Goal: Information Seeking & Learning: Learn about a topic

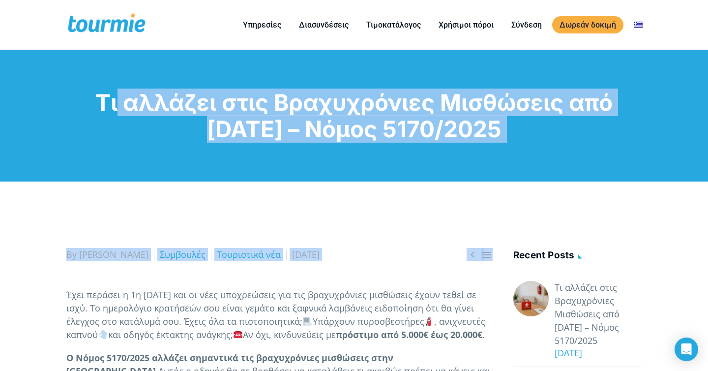
drag, startPoint x: 91, startPoint y: 97, endPoint x: 113, endPoint y: 288, distance: 192.4
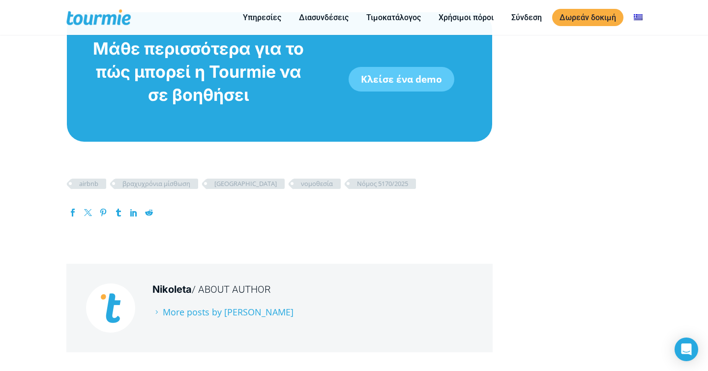
scroll to position [3898, 0]
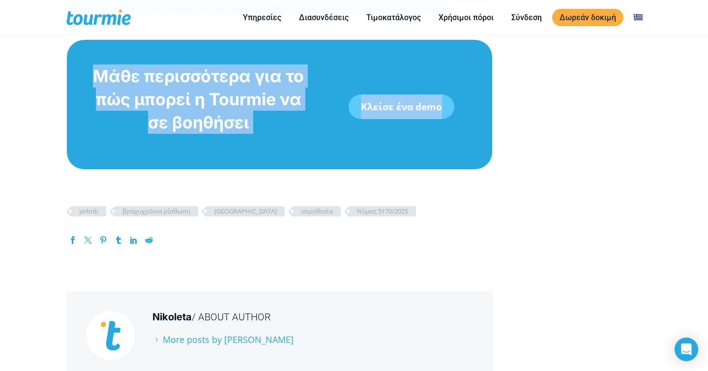
copy div "Lo ipsumdo sita Consectetura Elitseddo eiu 7 Temporinc 6552 – Utlab 9242/3498 …"
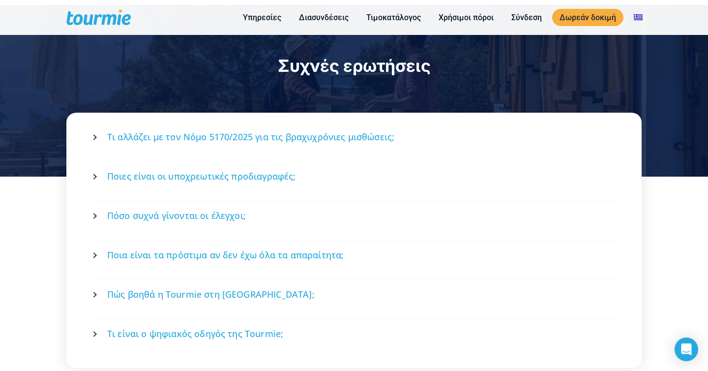
scroll to position [1346, 0]
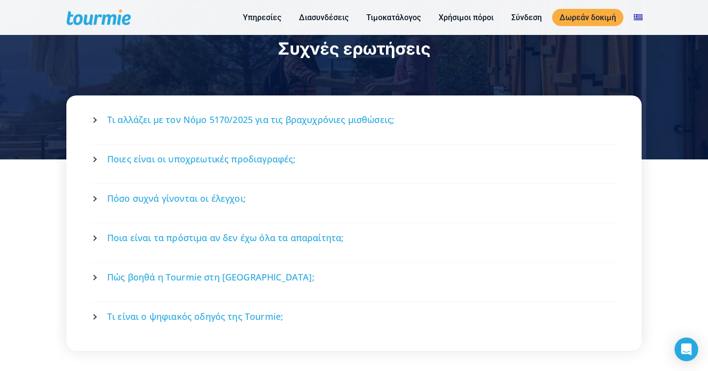
click at [289, 114] on span "Τι αλλάζει με τον Νόμο 5170/2025 για τις βραχυχρόνιες μισθώσεις;" at bounding box center [250, 120] width 287 height 12
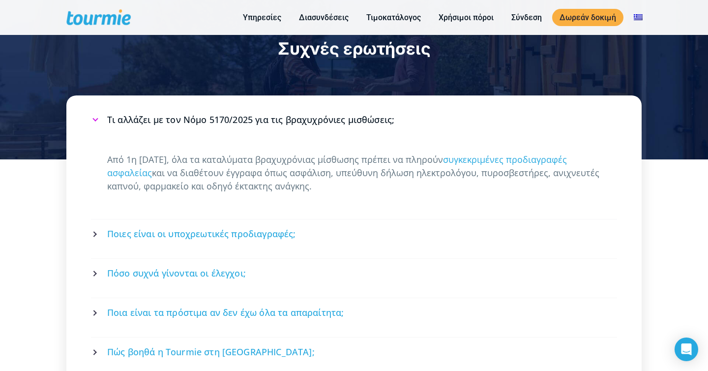
click at [289, 114] on span "Τι αλλάζει με τον Νόμο 5170/2025 για τις βραχυχρόνιες μισθώσεις;" at bounding box center [250, 120] width 287 height 12
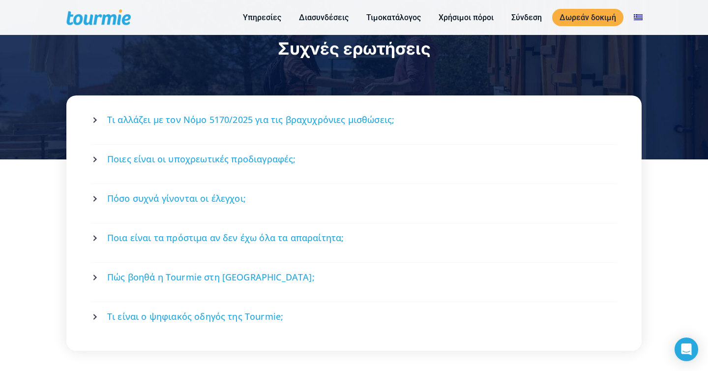
click at [294, 153] on span "Ποιες είναι οι υποχρεωτικές προδιαγραφές;" at bounding box center [201, 159] width 189 height 12
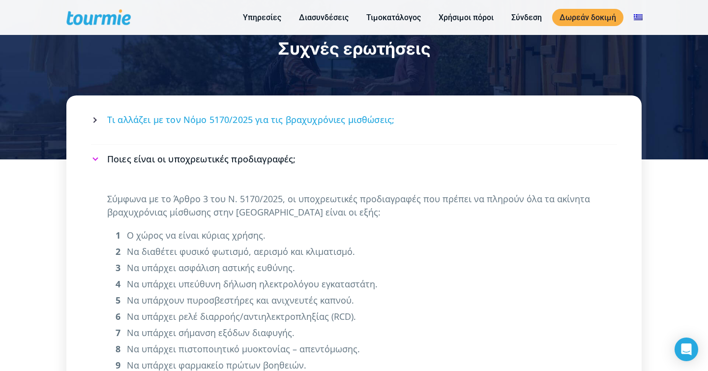
click at [301, 146] on link "Ποιες είναι οι υποχρεωτικές προδιαγραφές;" at bounding box center [353, 159] width 523 height 26
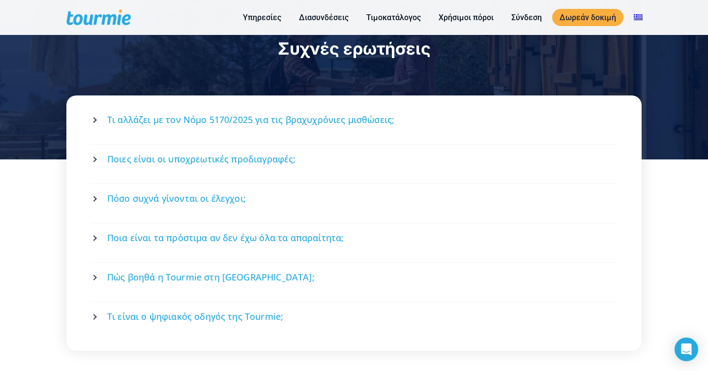
scroll to position [1404, 0]
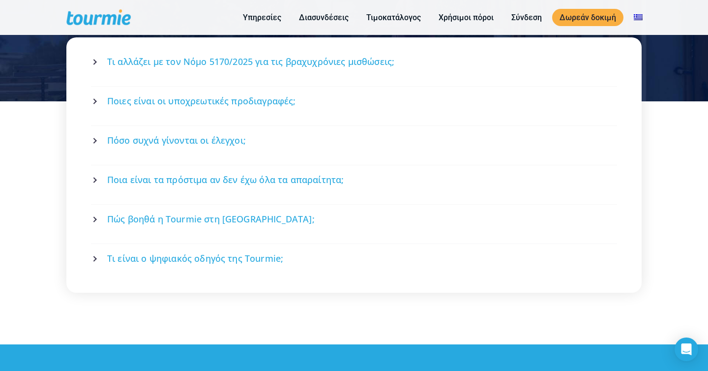
click at [295, 127] on link "Πόσο συχνά γίνονται οι έλεγχοι;" at bounding box center [353, 140] width 523 height 26
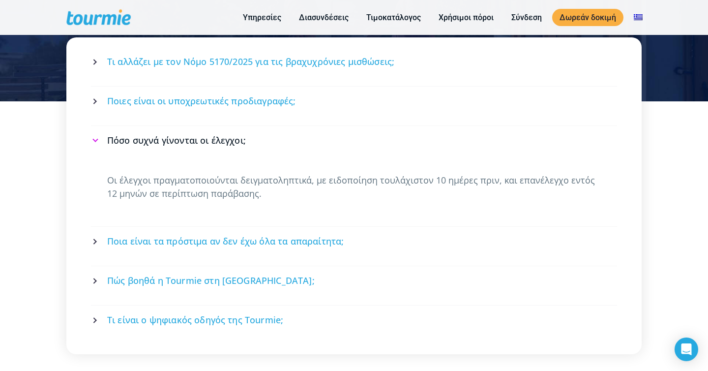
click at [295, 127] on link "Πόσο συχνά γίνονται οι έλεγχοι;" at bounding box center [353, 140] width 523 height 26
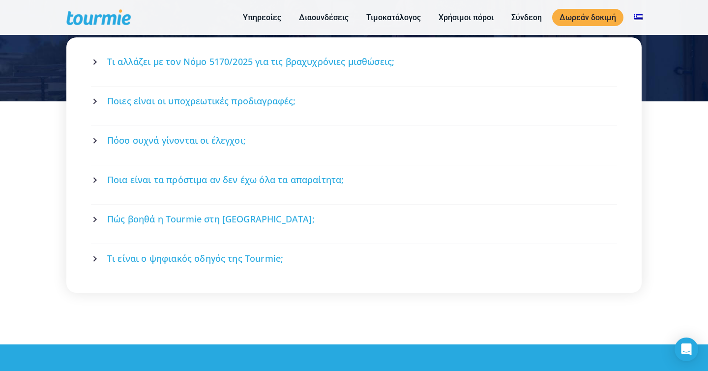
click at [305, 167] on link "Ποια είναι τα πρόστιμα αν δεν έχω όλα τα απαραίτητα;" at bounding box center [353, 180] width 523 height 26
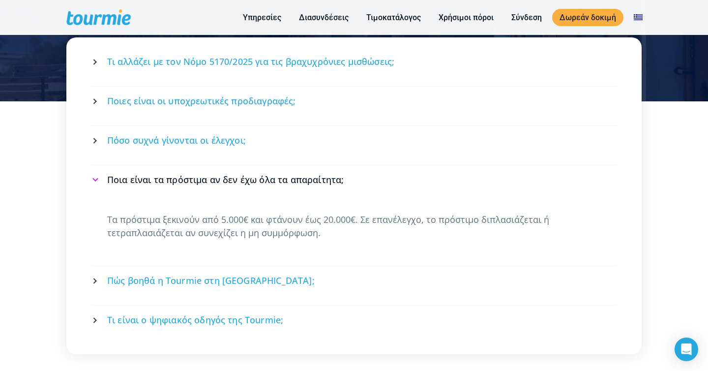
click at [307, 174] on span "Ποια είναι τα πρόστιμα αν δεν έχω όλα τα απαραίτητα;" at bounding box center [225, 180] width 236 height 12
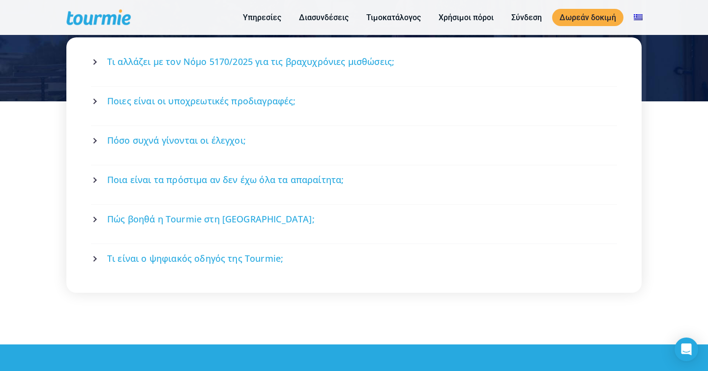
click at [311, 206] on link "Πώς βοηθά η Tourmie στη συμμόρφωση;" at bounding box center [353, 219] width 523 height 26
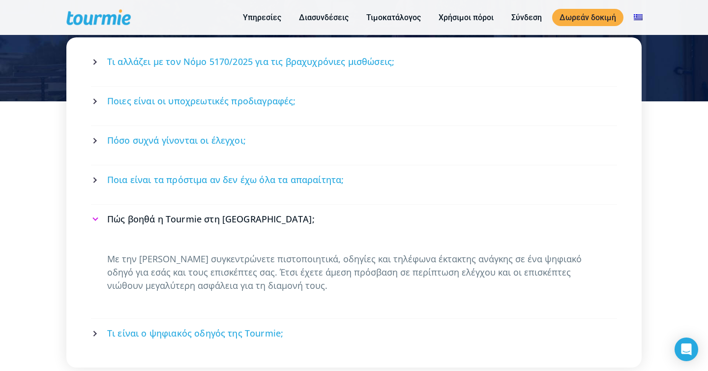
click at [311, 206] on link "Πώς βοηθά η Tourmie στη συμμόρφωση;" at bounding box center [353, 219] width 523 height 26
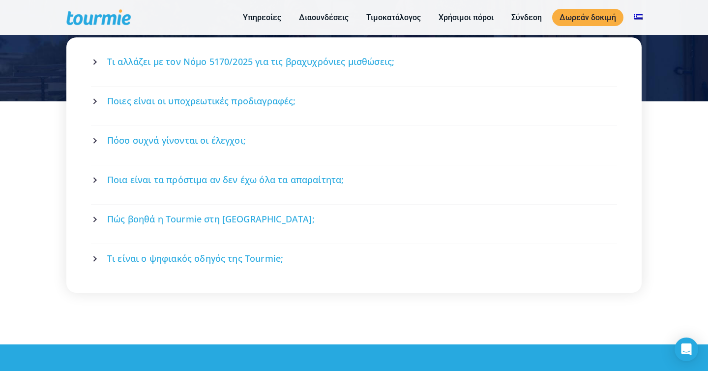
click at [312, 245] on link "Τι είναι ο ψηφιακός οδηγός της Tourmie;" at bounding box center [353, 258] width 523 height 26
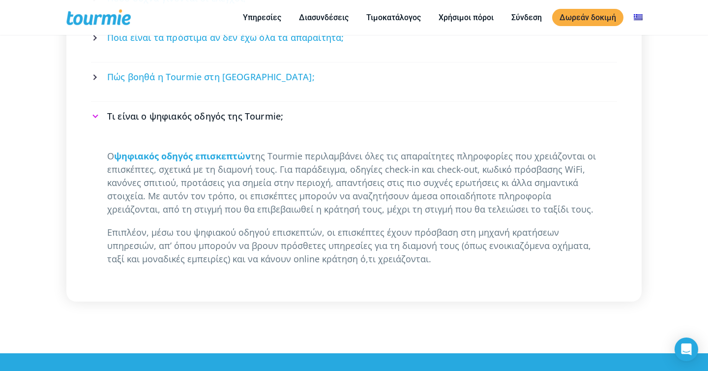
scroll to position [1497, 0]
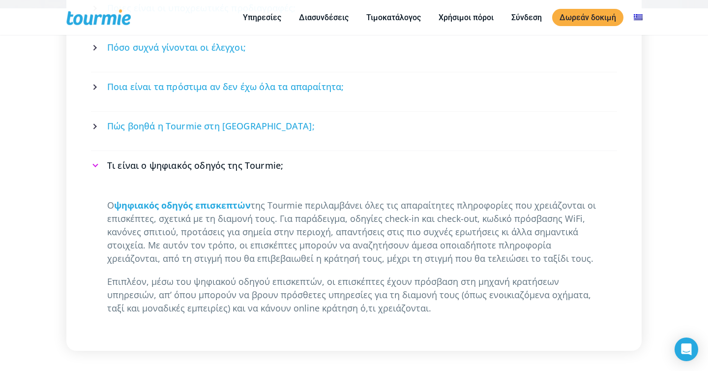
click at [308, 152] on link "Τι είναι ο ψηφιακός οδηγός της Tourmie;" at bounding box center [353, 165] width 523 height 26
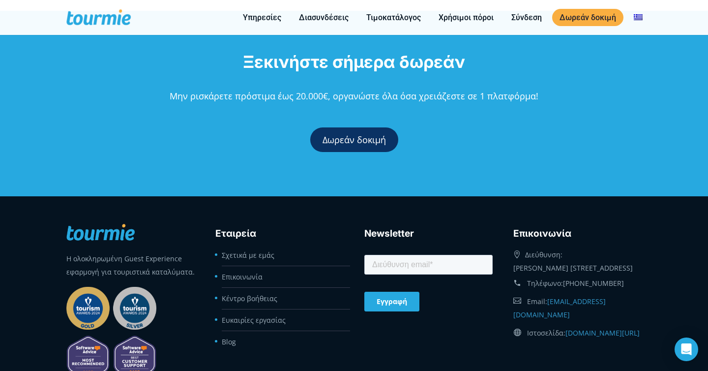
scroll to position [1696, 0]
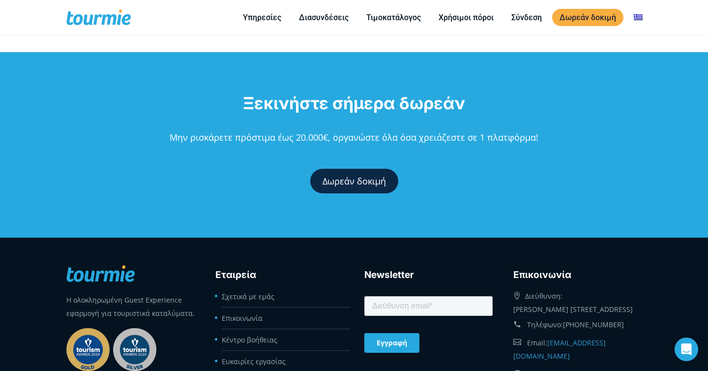
click at [340, 169] on link "Δωρεάν δοκιμή" at bounding box center [354, 181] width 88 height 25
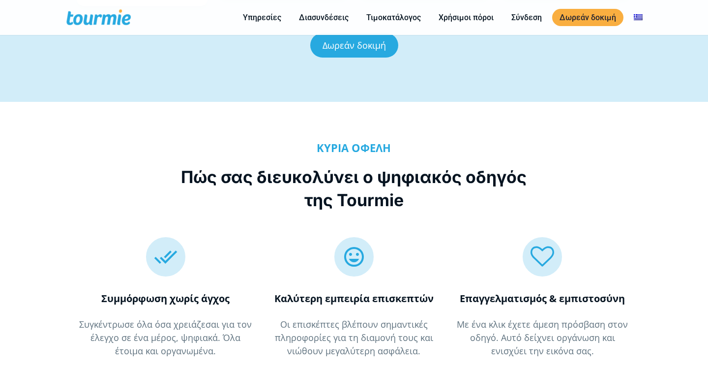
scroll to position [829, 0]
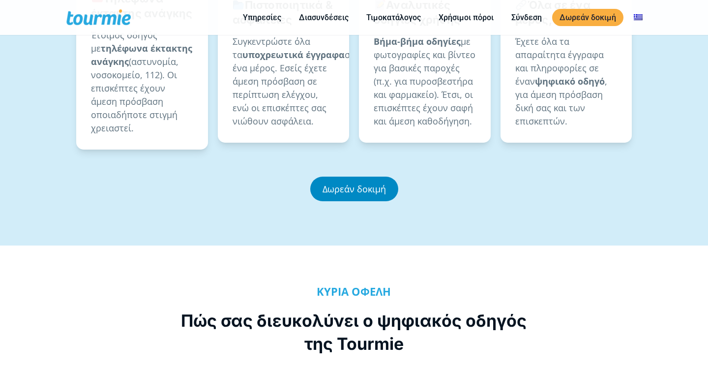
click at [358, 177] on link "Δωρεάν δοκιμή" at bounding box center [354, 189] width 88 height 25
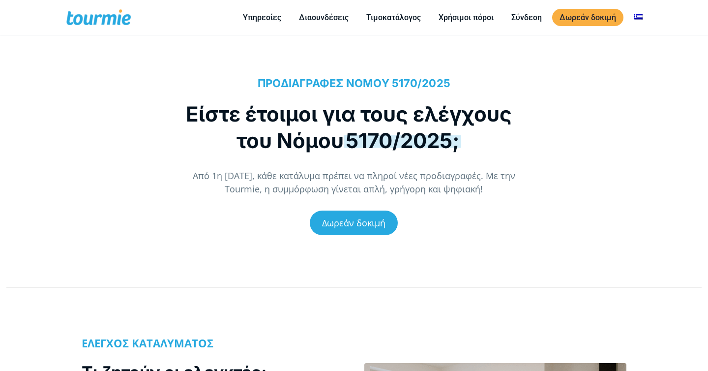
scroll to position [52, 0]
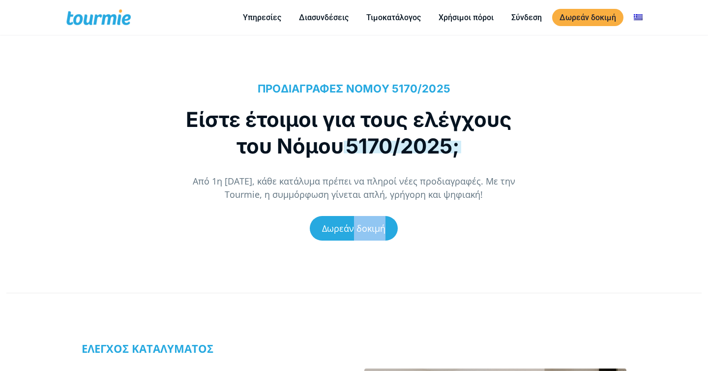
click at [354, 240] on div "Δωρεάν δοκιμή" at bounding box center [354, 228] width 356 height 54
click at [345, 229] on link "Δωρεάν δοκιμή" at bounding box center [354, 228] width 88 height 25
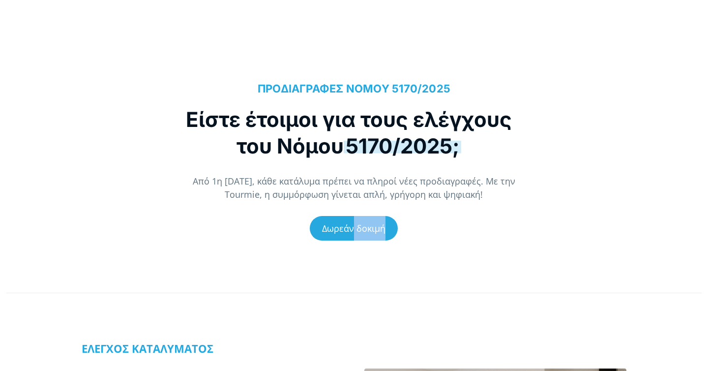
scroll to position [0, 0]
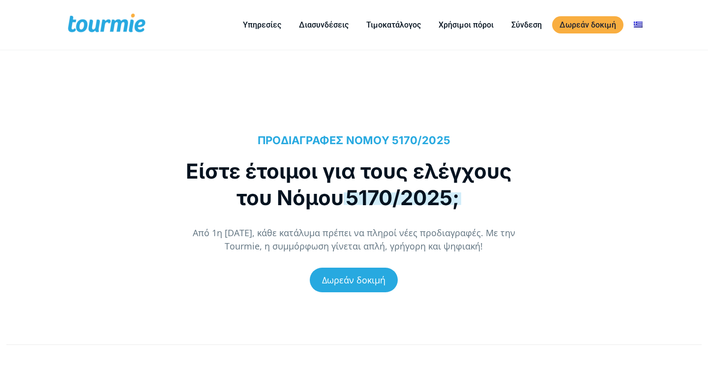
click at [255, 132] on div "ΠΡΟΔΙΑΓΡΑΦΕΣ ΝΟΜΟΥ 5170/2025 Είστε έτοιμοι για τους ελέγχους του Νόμου 5170/202…" at bounding box center [354, 219] width 708 height 213
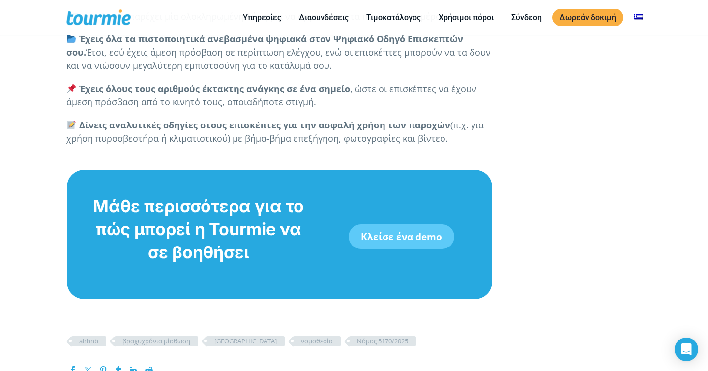
scroll to position [3668, 0]
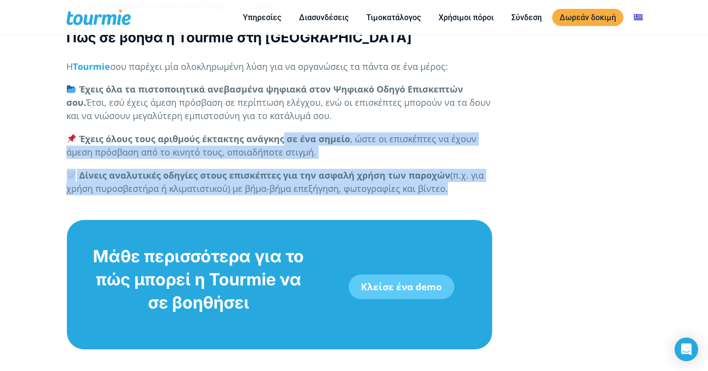
drag, startPoint x: 295, startPoint y: 191, endPoint x: 277, endPoint y: 83, distance: 109.6
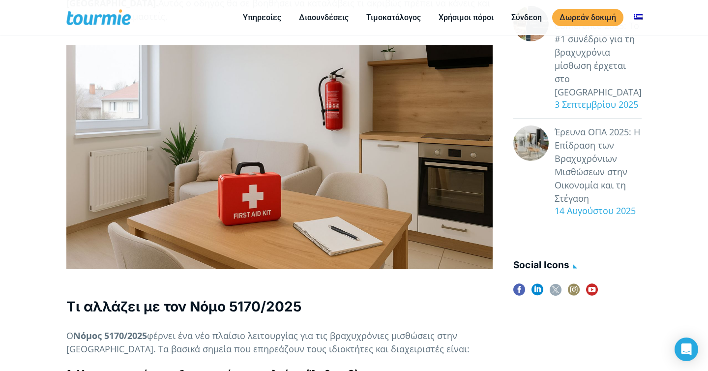
scroll to position [98, 0]
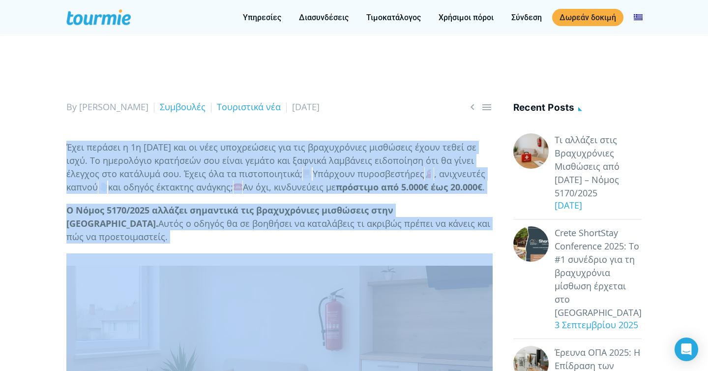
click at [69, 147] on p "Έχει περάσει η 1η Οκτωβρίου 2025 και οι νέες υποχρεώσεις για τις βραχυχρόνιες μ…" at bounding box center [279, 167] width 426 height 53
copy div "Έχει περάσει η 1η Οκτωβρίου 2025 και οι νέες υποχρεώσεις για τις βραχυχρόνιες μ…"
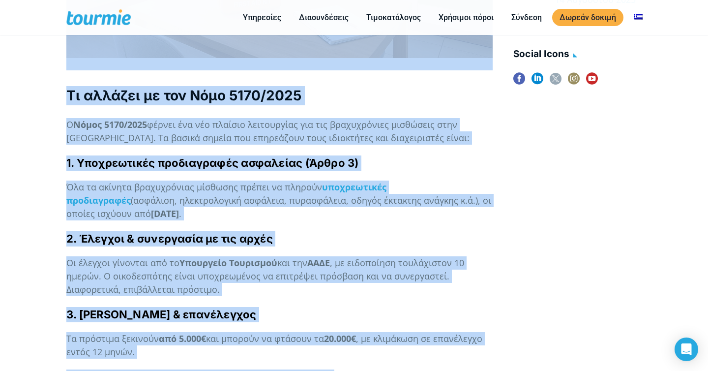
scroll to position [574, 0]
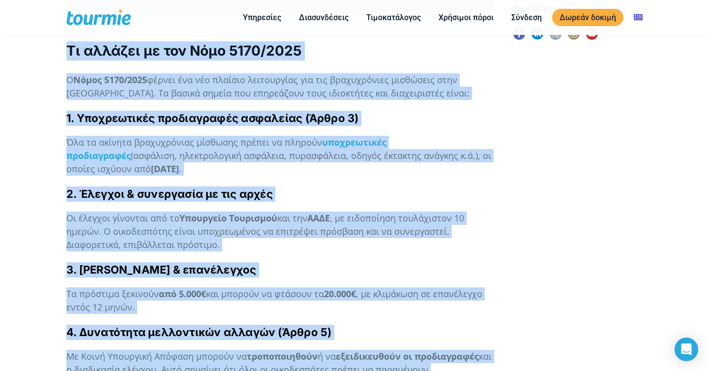
click at [394, 193] on h4 "2. Έλεγχοι & συνεργασία με τις αρχές" at bounding box center [279, 193] width 426 height 15
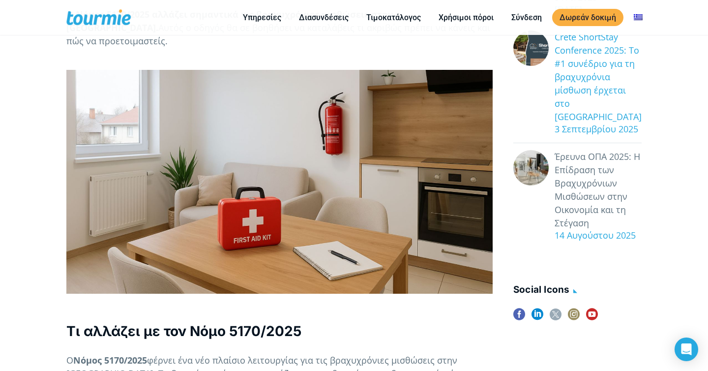
scroll to position [298, 0]
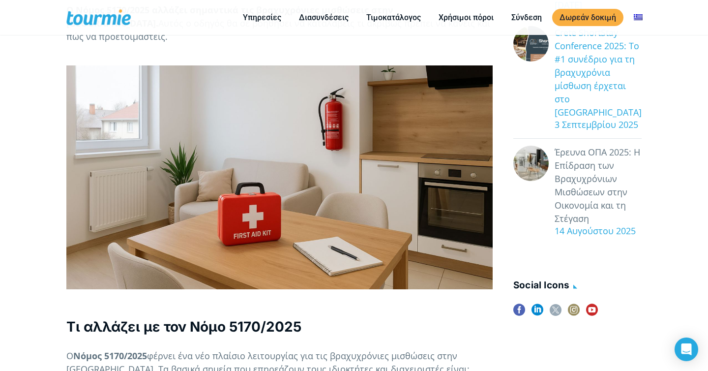
click at [583, 66] on link "Crete ShortStay Conference 2025: Το #1 συνέδριο για τη βραχυχρόνια μίσθωση έρχε…" at bounding box center [598, 72] width 87 height 93
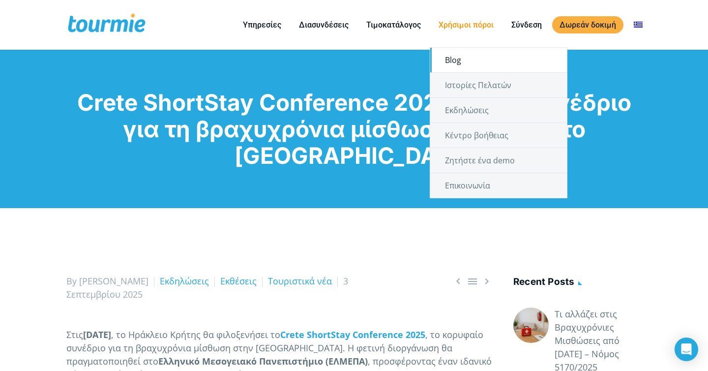
click at [464, 57] on link "Blog" at bounding box center [498, 60] width 137 height 25
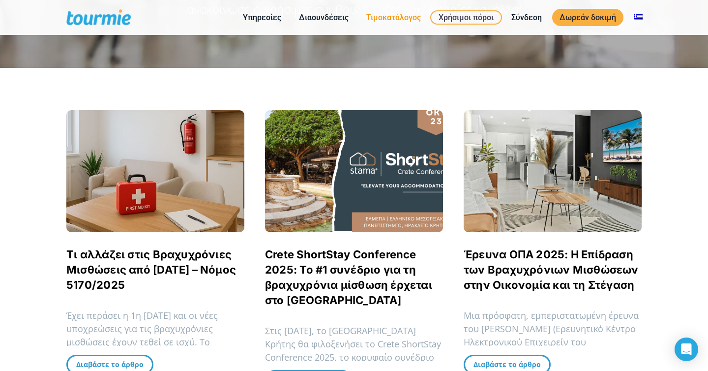
scroll to position [59, 0]
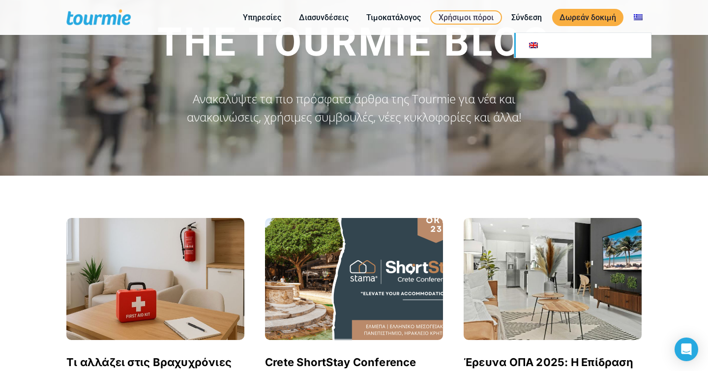
click at [598, 49] on link at bounding box center [582, 45] width 137 height 25
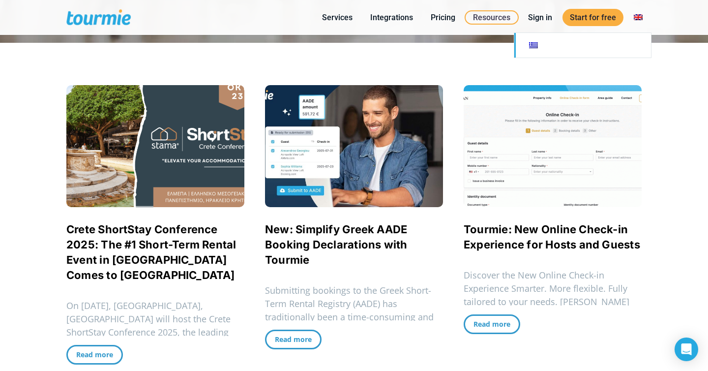
click at [619, 46] on link at bounding box center [582, 45] width 137 height 25
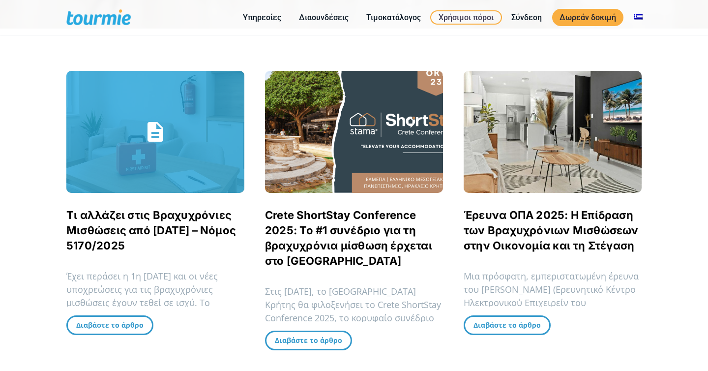
scroll to position [205, 0]
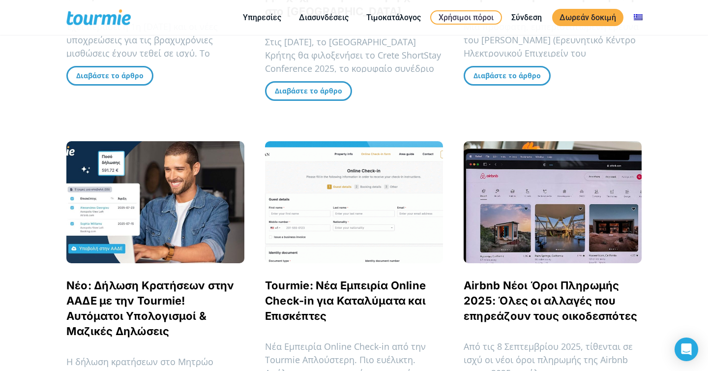
scroll to position [111, 0]
